Goal: Task Accomplishment & Management: Complete application form

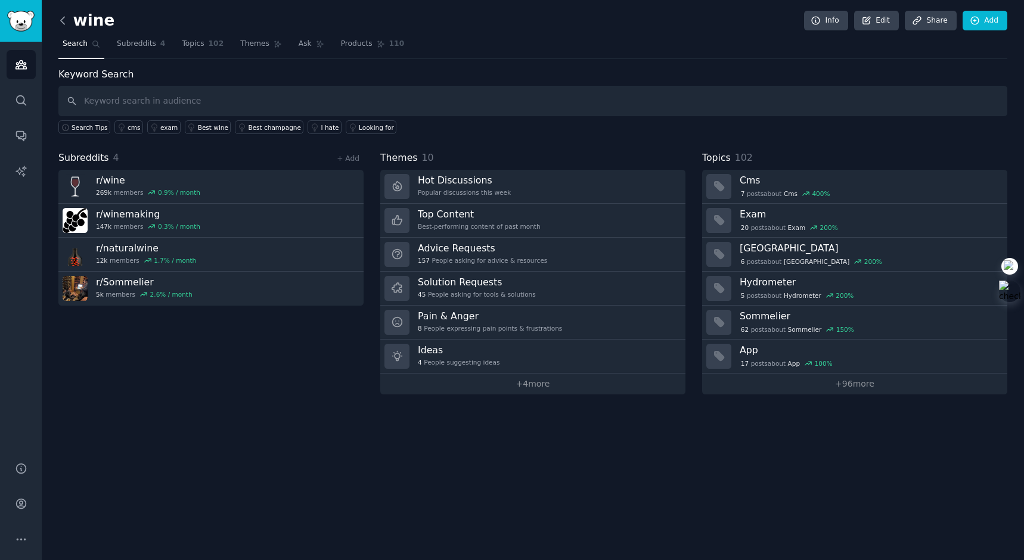
click at [65, 21] on icon at bounding box center [63, 20] width 13 height 13
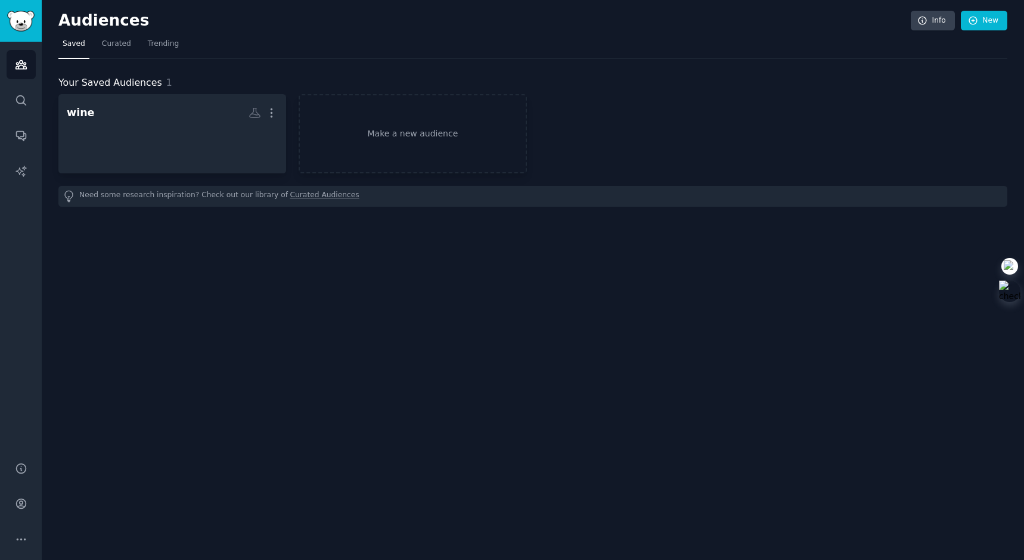
click at [65, 21] on h2 "Audiences" at bounding box center [484, 20] width 853 height 19
click at [76, 21] on h2 "Audiences" at bounding box center [484, 20] width 853 height 19
click at [25, 66] on icon "Sidebar" at bounding box center [21, 65] width 11 height 8
click at [391, 125] on link "Make a new audience" at bounding box center [413, 135] width 228 height 82
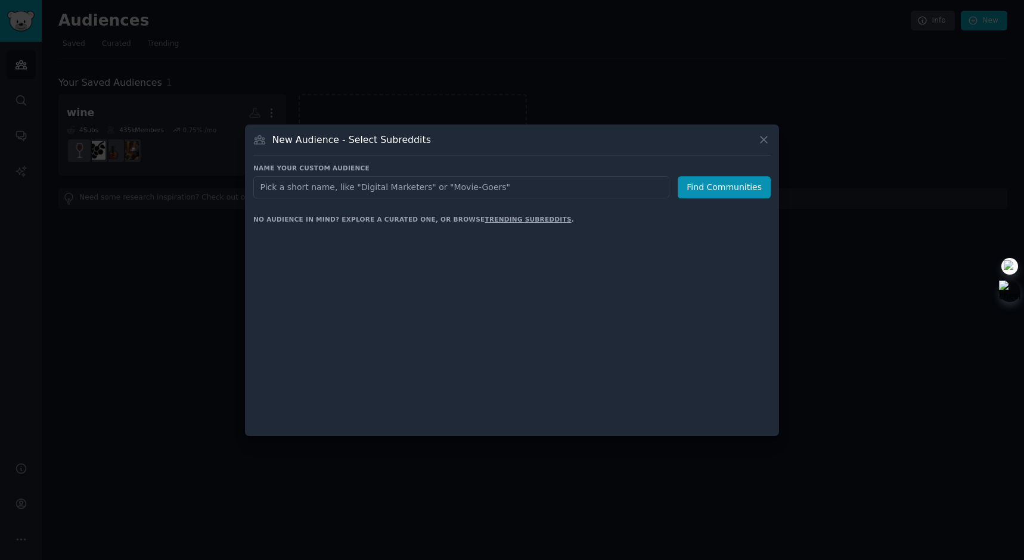
click at [391, 125] on div "New Audience - Select Subreddits Name your custom audience Audience Name Find C…" at bounding box center [512, 281] width 534 height 312
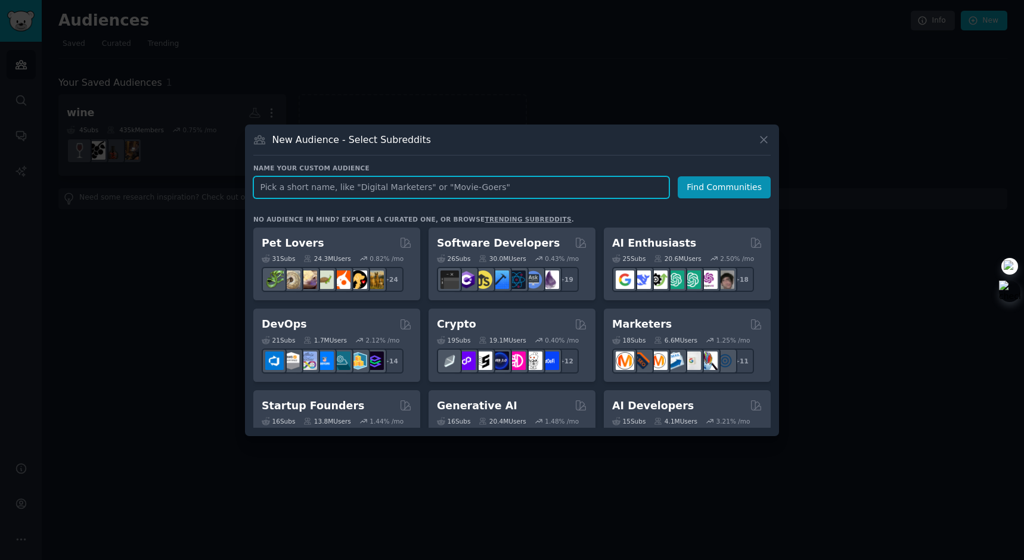
click at [384, 191] on input "text" at bounding box center [461, 187] width 416 height 22
type input "What sucks"
click at [582, 187] on input "What sucks" at bounding box center [461, 187] width 416 height 22
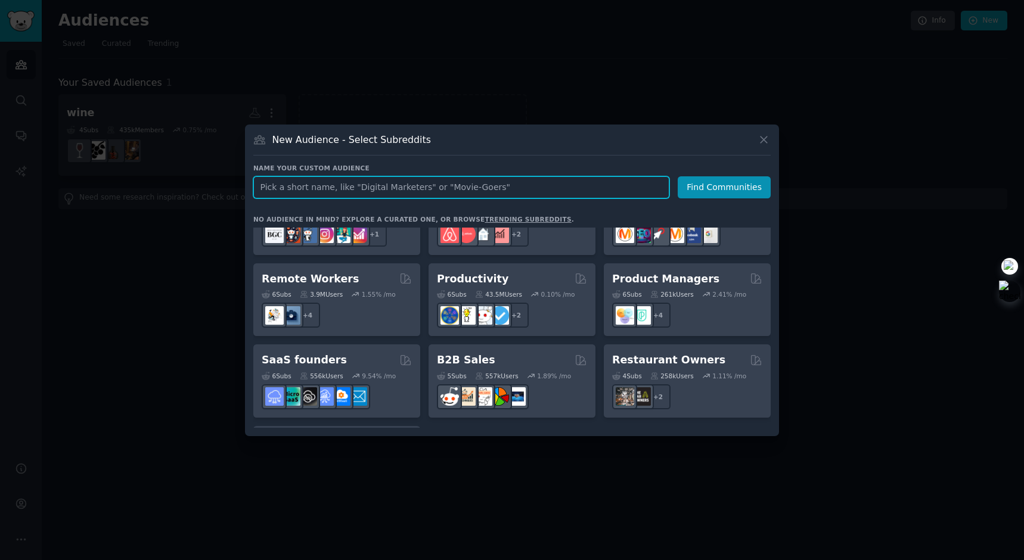
scroll to position [891, 0]
